Goal: Information Seeking & Learning: Learn about a topic

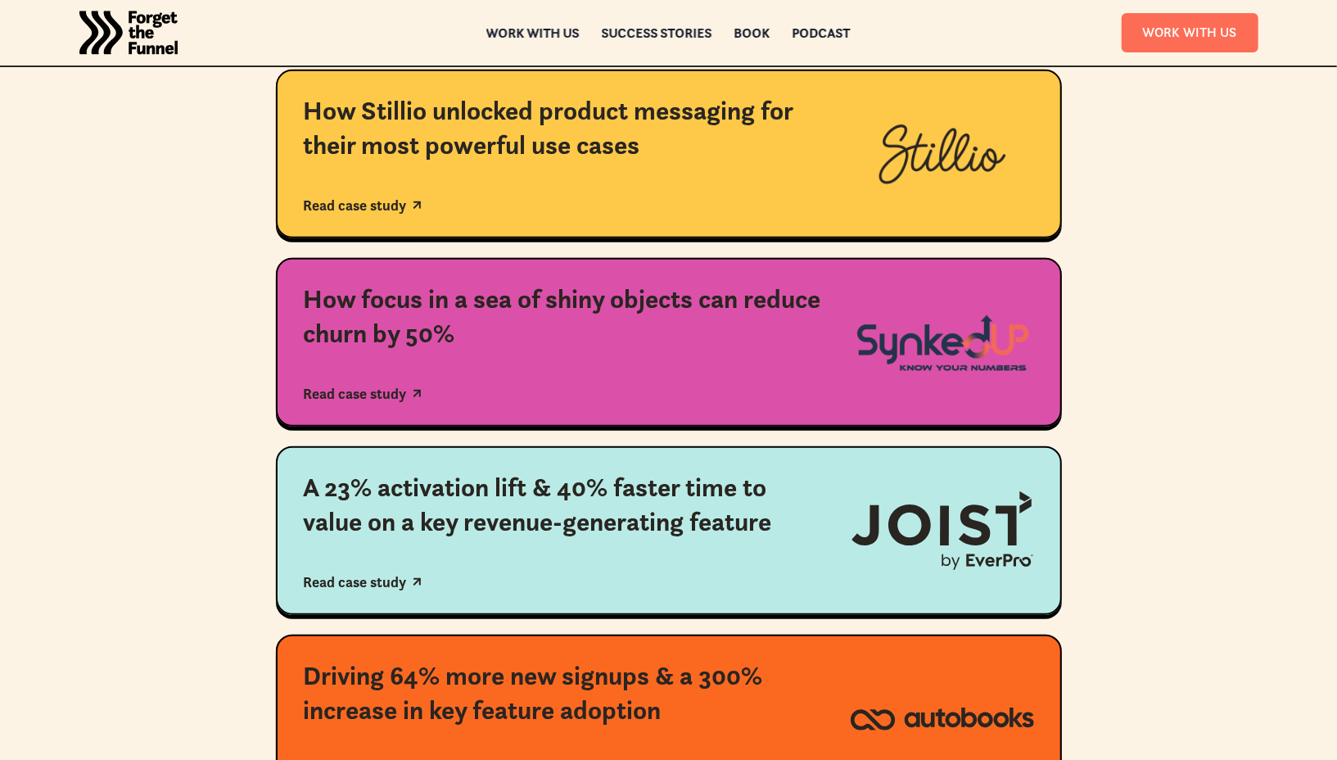
scroll to position [561, 0]
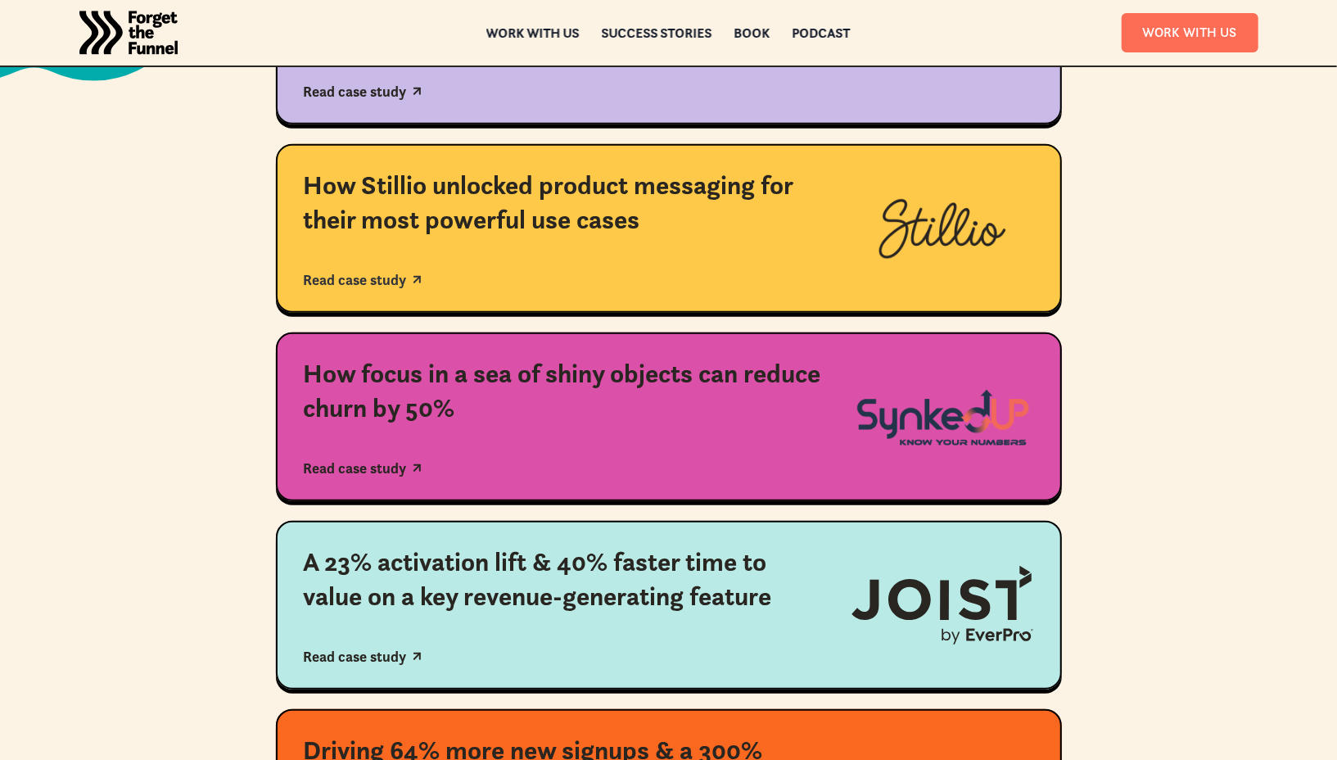
click at [590, 245] on div "How Stillio unlocked product messaging for their most powerful use cases Read c…" at bounding box center [563, 229] width 519 height 120
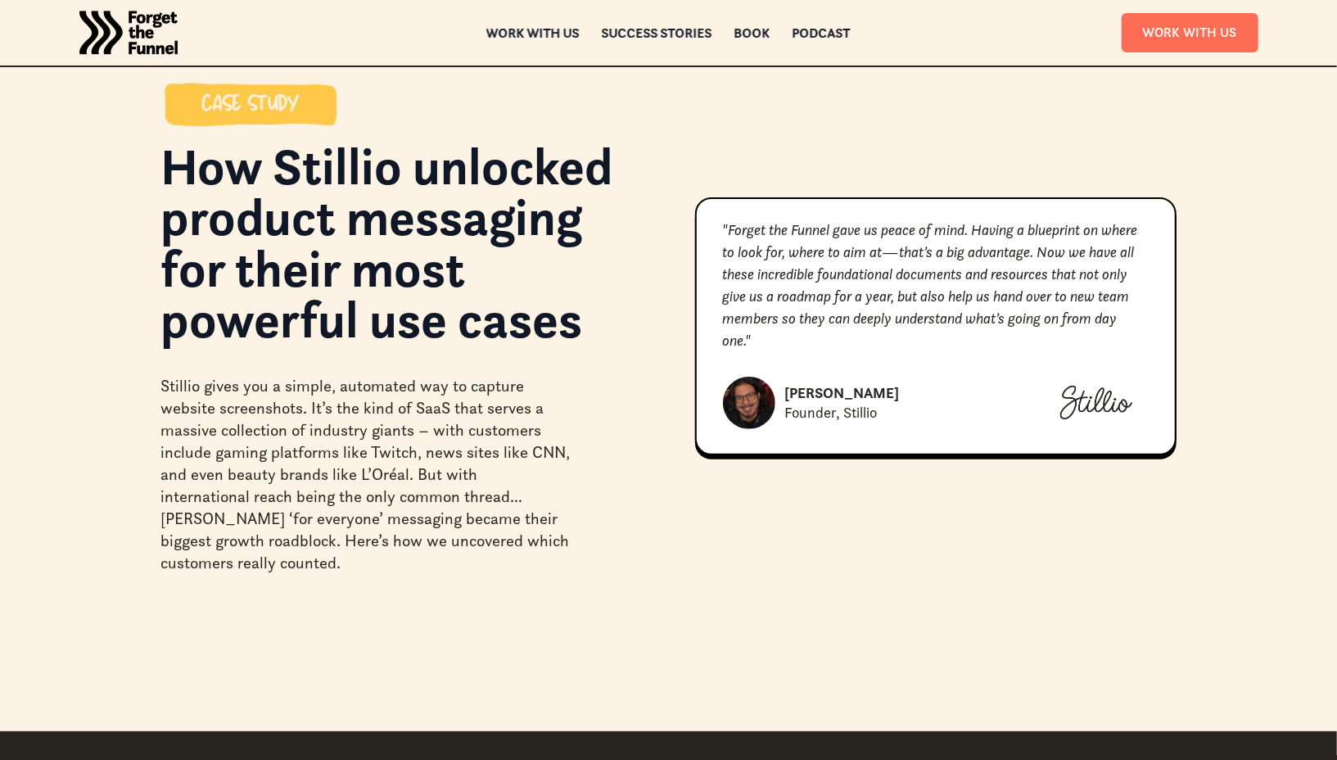
scroll to position [64, 0]
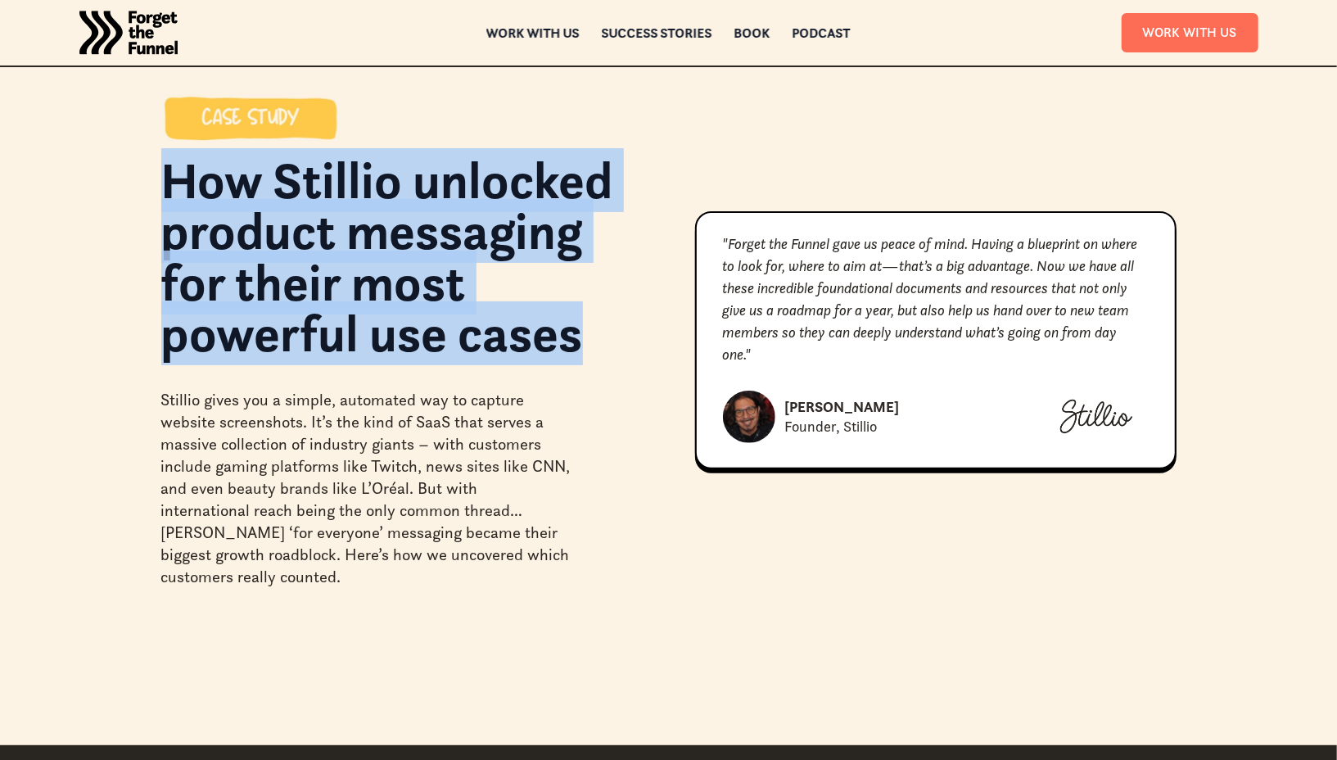
drag, startPoint x: 594, startPoint y: 335, endPoint x: 166, endPoint y: 190, distance: 451.4
click at [166, 190] on h1 "How Stillio unlocked product messaging for their most powerful use cases" at bounding box center [402, 265] width 482 height 221
copy h1 "How Stillio unlocked product messaging for their most powerful use cases"
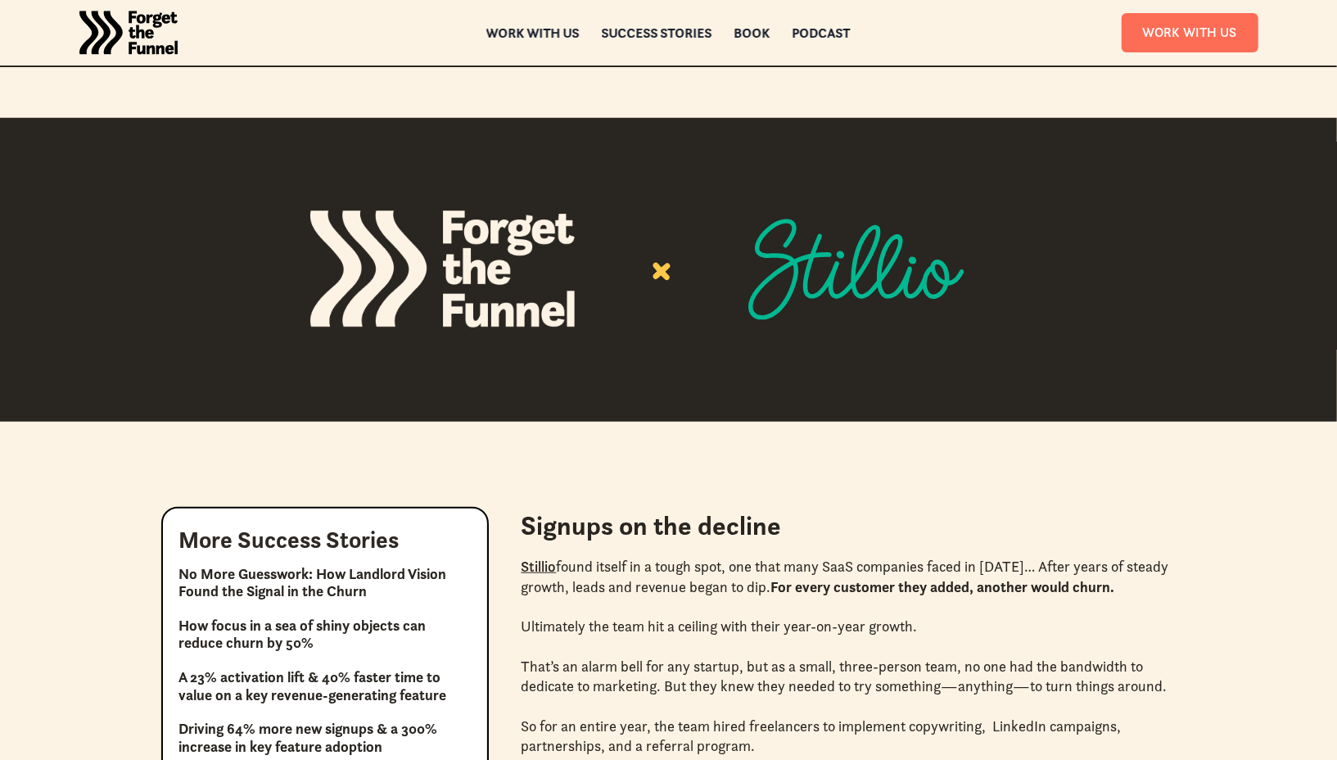
scroll to position [47, 0]
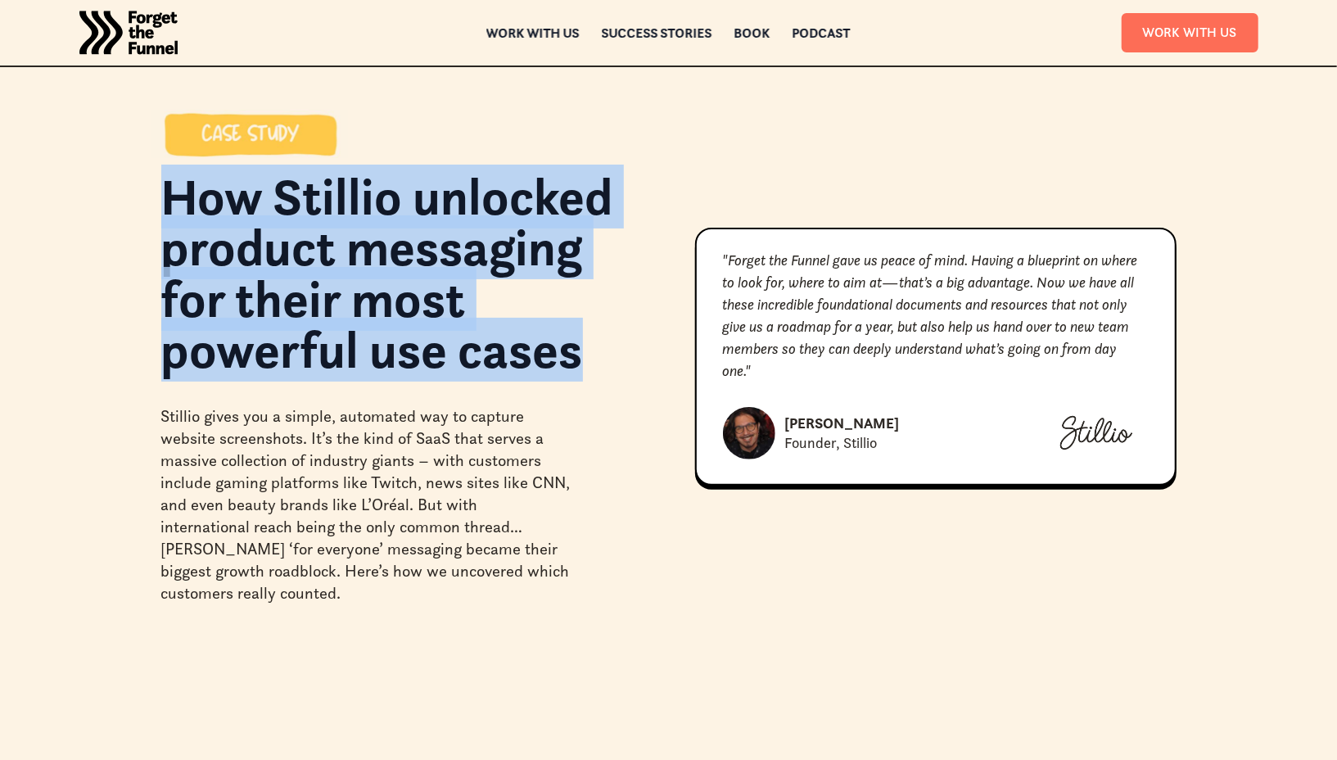
click at [467, 299] on h1 "How Stillio unlocked product messaging for their most powerful use cases" at bounding box center [402, 281] width 482 height 221
drag, startPoint x: 599, startPoint y: 352, endPoint x: 167, endPoint y: 207, distance: 455.2
click at [167, 207] on h1 "How Stillio unlocked product messaging for their most powerful use cases" at bounding box center [402, 281] width 482 height 221
copy h1 "How Stillio unlocked product messaging for their most powerful use cases"
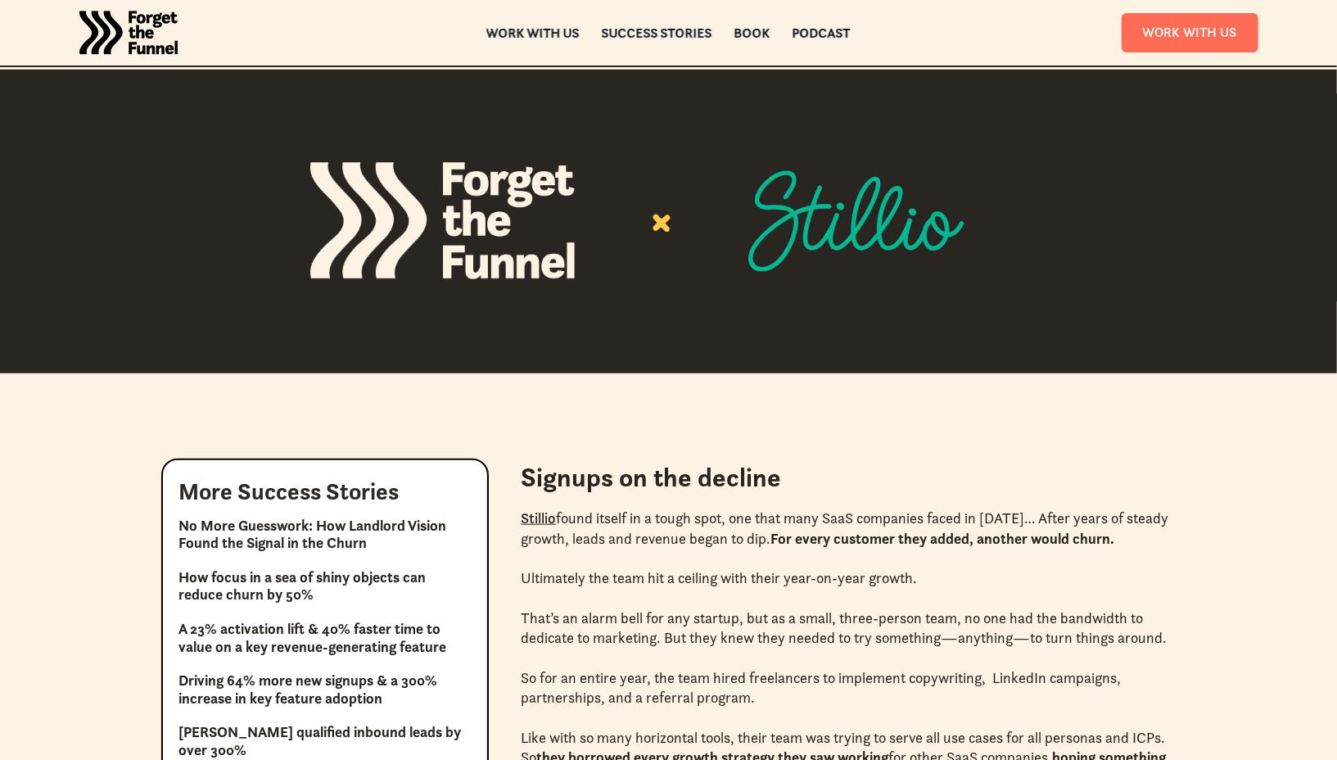
scroll to position [0, 0]
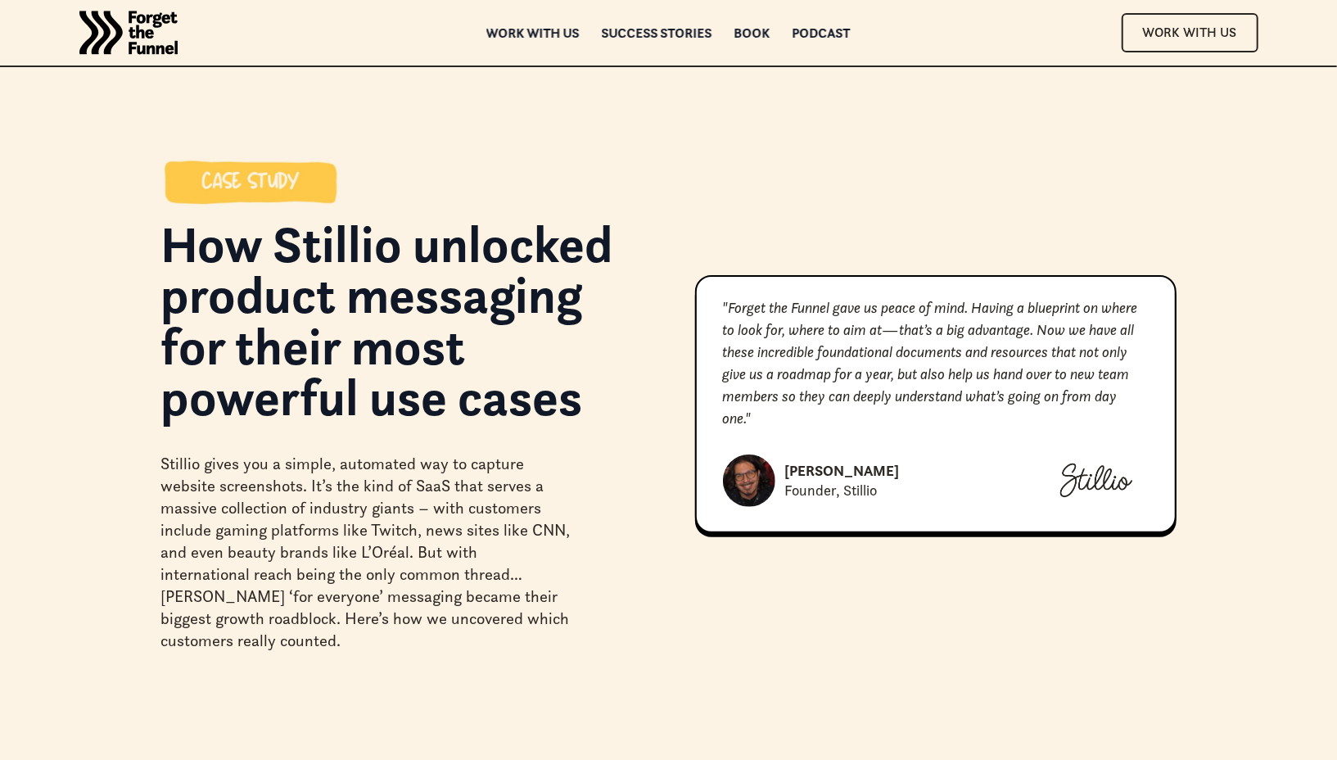
click at [285, 682] on div "How Stillio unlocked product messaging for their most powerful use cases Stilli…" at bounding box center [668, 404] width 1337 height 809
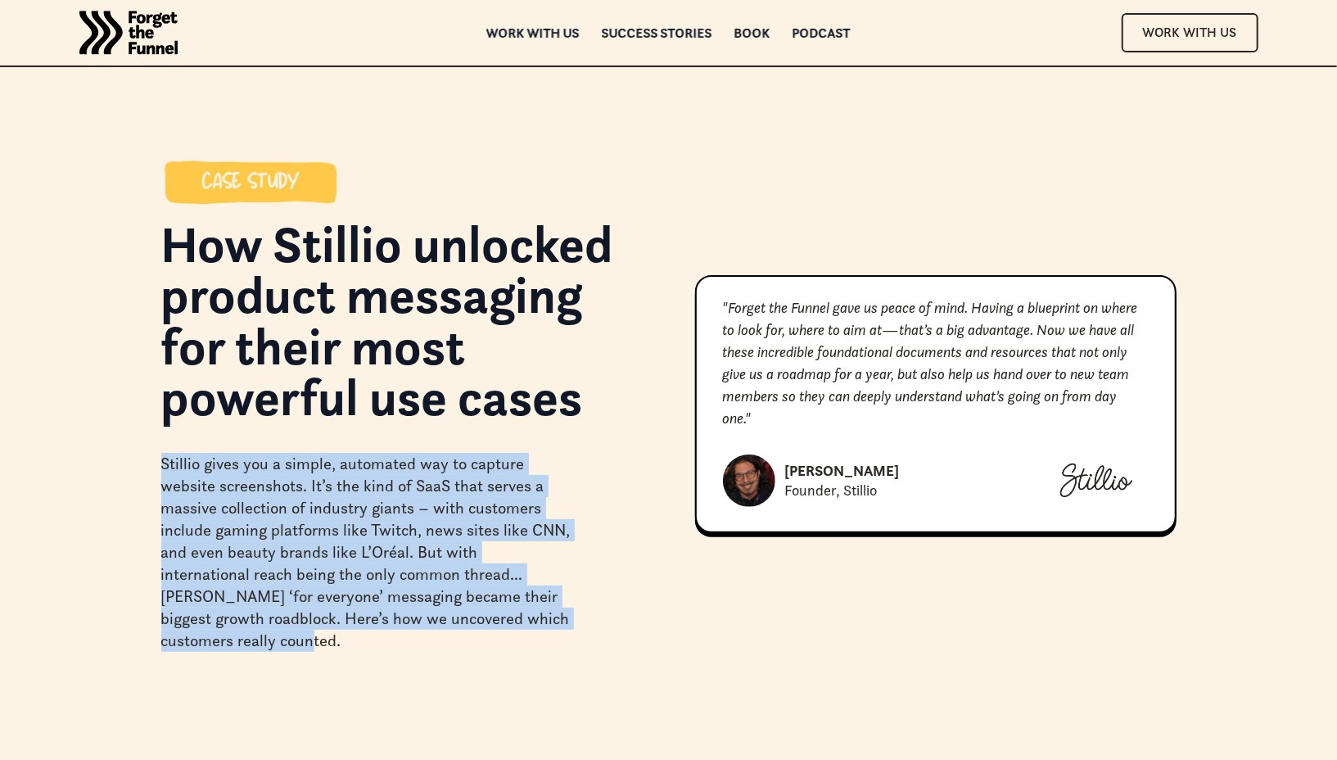
drag, startPoint x: 278, startPoint y: 649, endPoint x: 156, endPoint y: 432, distance: 248.6
click at [156, 432] on div "How Stillio unlocked product messaging for their most powerful use cases Stilli…" at bounding box center [668, 404] width 1179 height 495
click at [261, 567] on div "Stillio gives you a simple, automated way to capture website screenshots. It’s …" at bounding box center [365, 552] width 409 height 199
drag, startPoint x: 271, startPoint y: 641, endPoint x: 156, endPoint y: 466, distance: 209.4
click at [156, 466] on div "How Stillio unlocked product messaging for their most powerful use cases Stilli…" at bounding box center [668, 404] width 1179 height 495
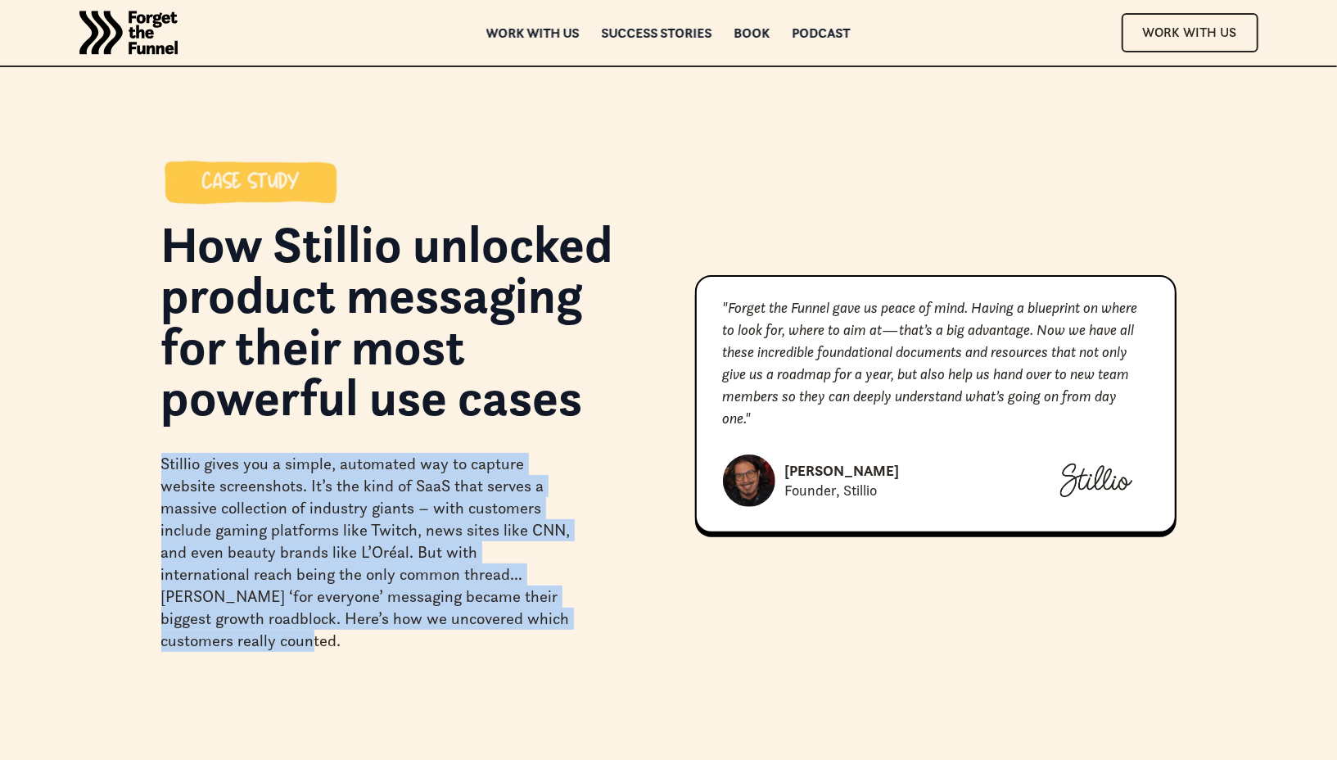
copy div "Stillio gives you a simple, automated way to capture website screenshots. It’s …"
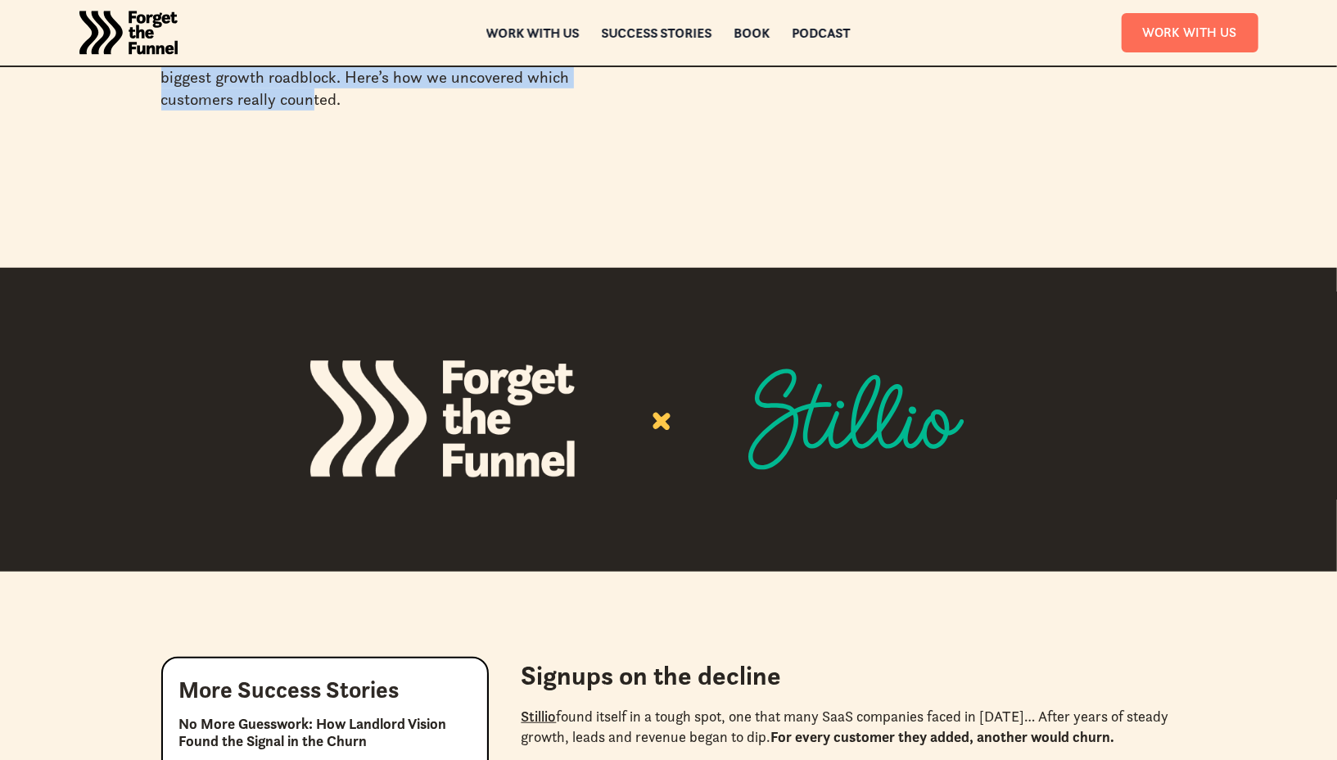
scroll to position [542, 0]
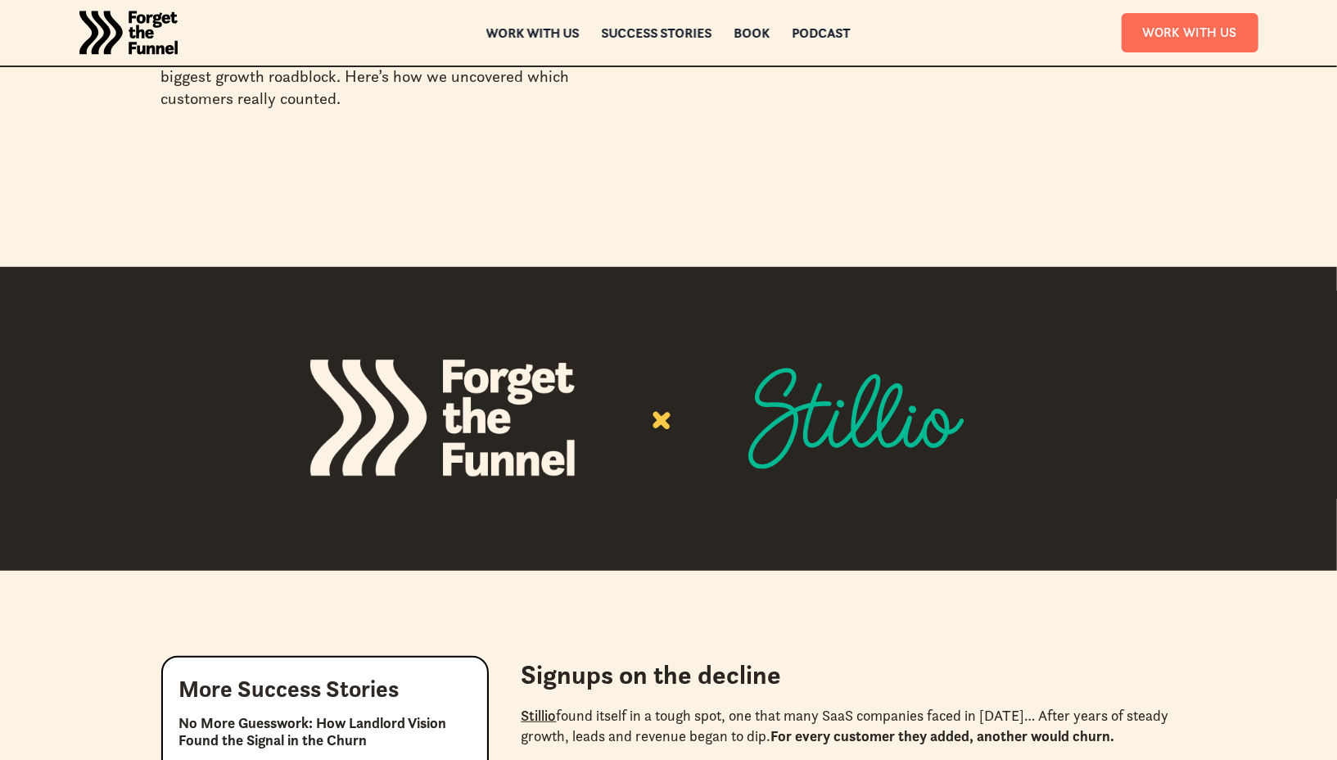
click at [779, 678] on h2 "Signups on the decline" at bounding box center [849, 674] width 655 height 37
drag, startPoint x: 793, startPoint y: 678, endPoint x: 518, endPoint y: 683, distance: 275.2
copy h2 "Signups on the decline"
